Goal: Download file/media

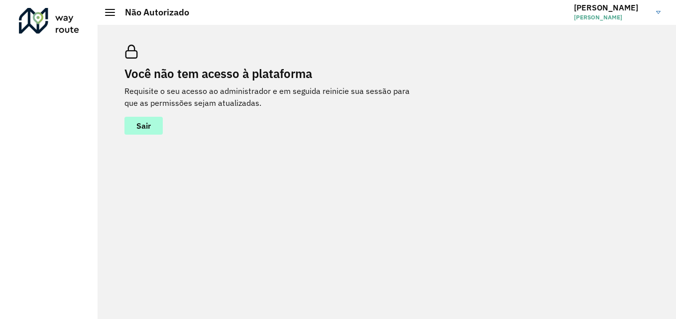
click at [151, 125] on span "Sair" at bounding box center [143, 126] width 14 height 8
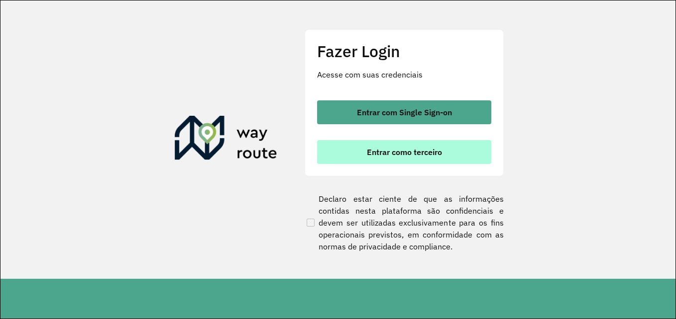
click at [436, 154] on span "Entrar como terceiro" at bounding box center [404, 152] width 75 height 8
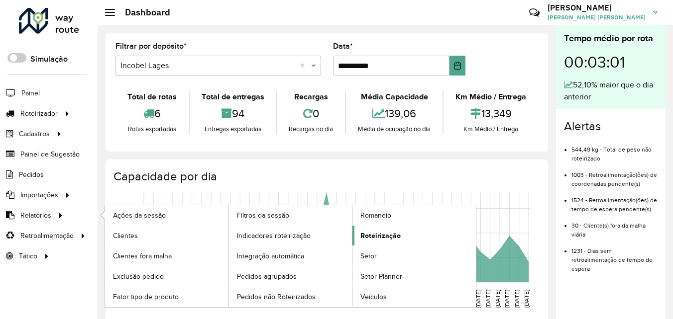
click at [378, 237] on span "Roteirização" at bounding box center [380, 236] width 40 height 10
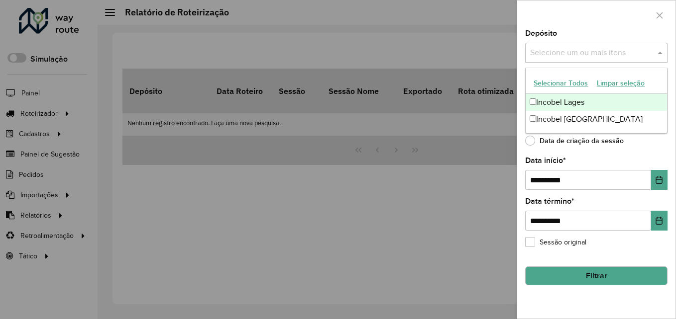
click at [551, 49] on input "text" at bounding box center [590, 53] width 127 height 12
click at [545, 101] on div "Incobel Lages" at bounding box center [595, 102] width 141 height 17
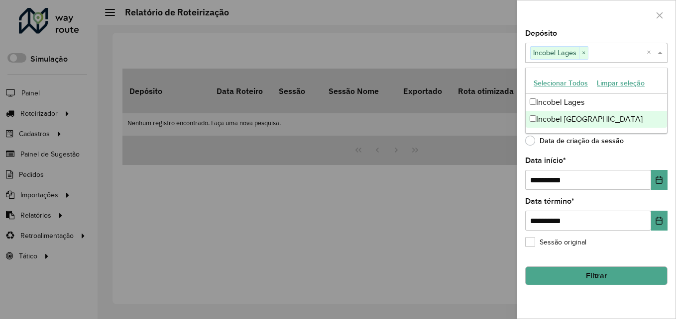
click at [532, 143] on label "Data de criação da sessão" at bounding box center [574, 141] width 99 height 10
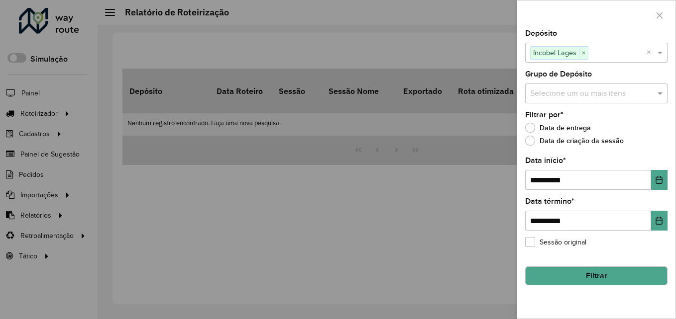
drag, startPoint x: 567, startPoint y: 278, endPoint x: 568, endPoint y: 252, distance: 25.9
click at [567, 275] on button "Filtrar" at bounding box center [596, 276] width 142 height 19
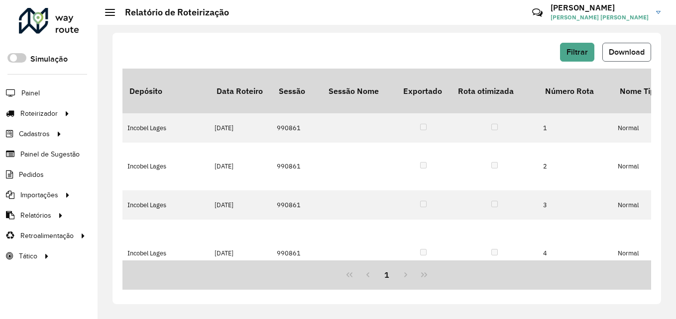
click at [621, 48] on span "Download" at bounding box center [626, 52] width 36 height 8
click at [583, 53] on span "Filtrar" at bounding box center [576, 52] width 21 height 8
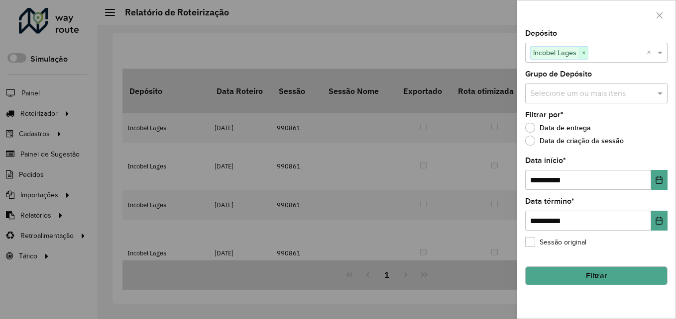
click at [585, 51] on span "×" at bounding box center [583, 53] width 9 height 12
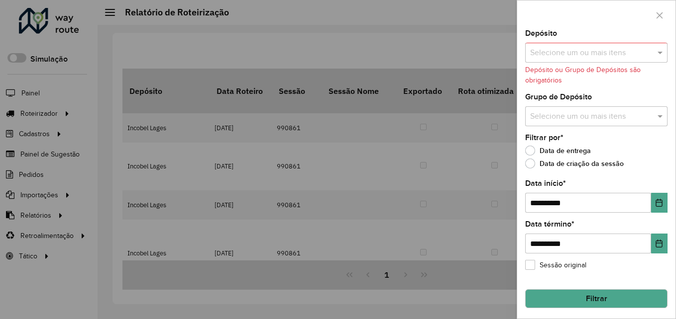
click at [580, 52] on input "text" at bounding box center [590, 53] width 127 height 12
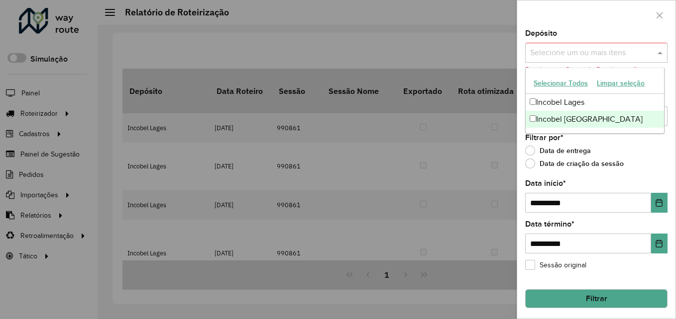
click at [545, 118] on div "Incobel Rio do Sul" at bounding box center [594, 119] width 138 height 17
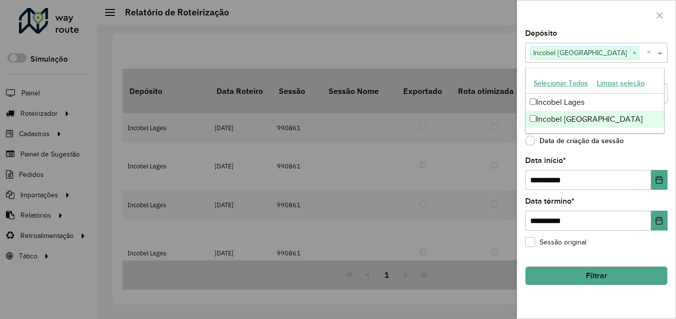
click at [594, 278] on button "Filtrar" at bounding box center [596, 276] width 142 height 19
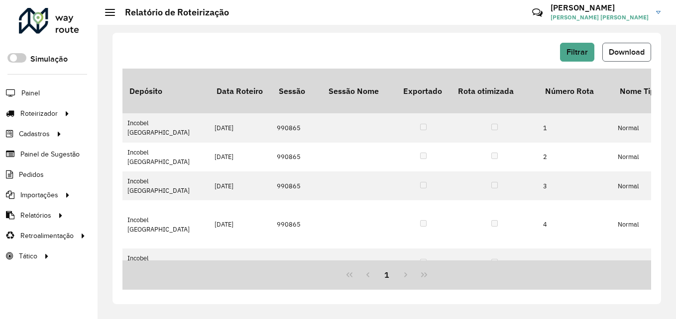
click at [622, 56] on span "Download" at bounding box center [626, 52] width 36 height 8
